Goal: Transaction & Acquisition: Purchase product/service

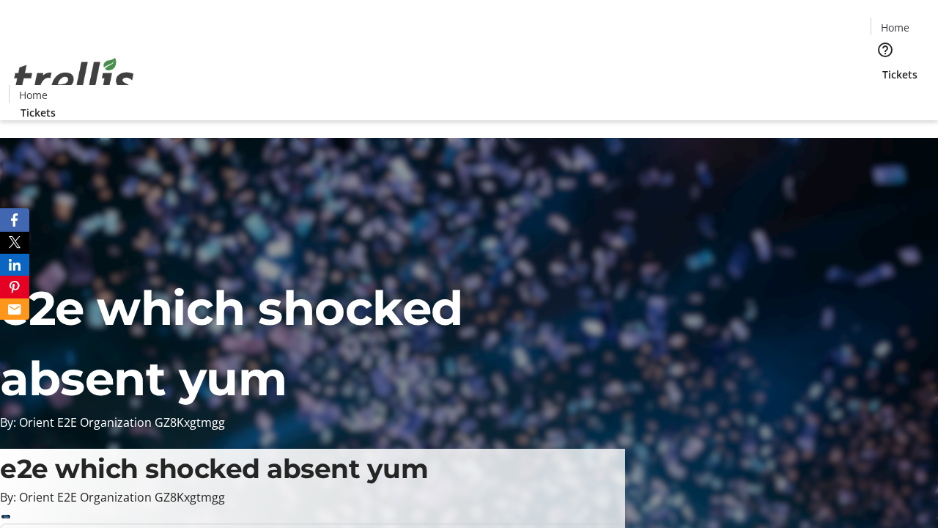
click at [883, 67] on span "Tickets" at bounding box center [900, 74] width 35 height 15
